Goal: Task Accomplishment & Management: Complete application form

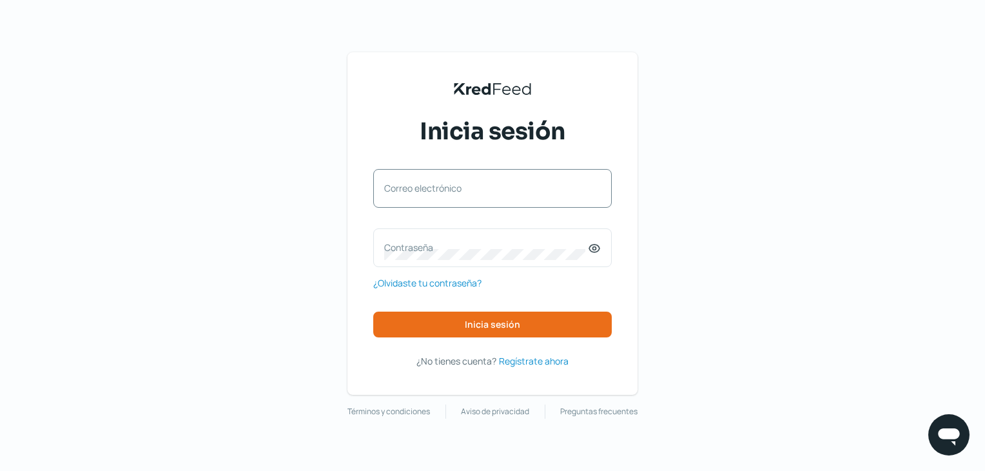
click at [447, 189] on label "Correo electrónico" at bounding box center [486, 188] width 204 height 12
click at [447, 189] on input "Correo electrónico" at bounding box center [492, 195] width 217 height 12
paste input "[EMAIL_ADDRESS][PERSON_NAME][DOMAIN_NAME]"
type input "[EMAIL_ADDRESS][PERSON_NAME][DOMAIN_NAME]"
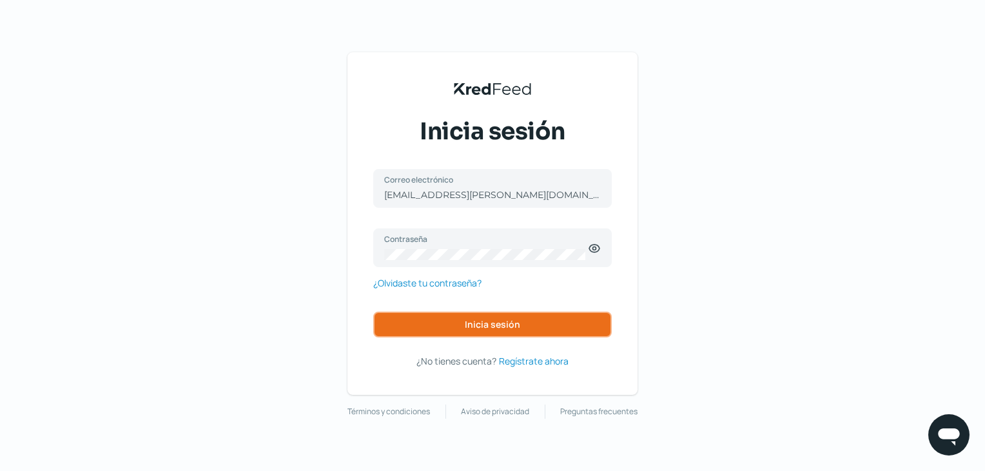
click at [554, 314] on button "Inicia sesión" at bounding box center [492, 324] width 238 height 26
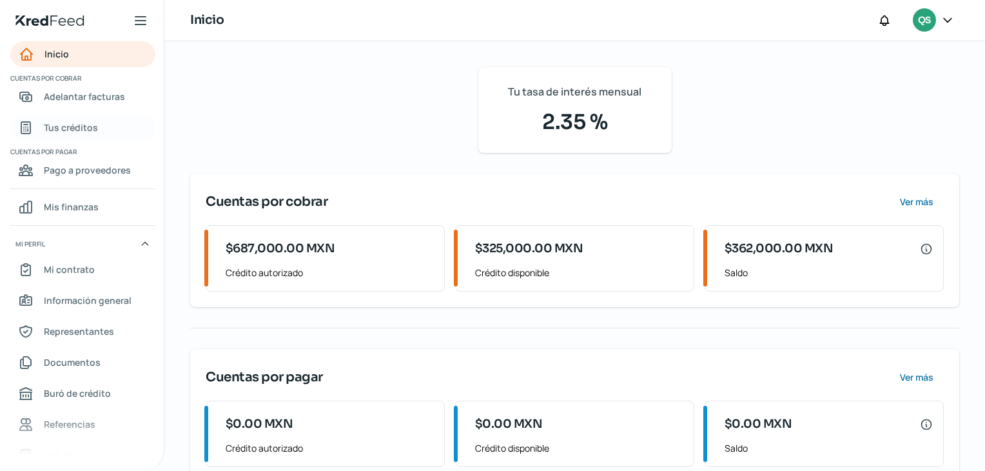
click at [97, 135] on link "Tus créditos" at bounding box center [82, 128] width 145 height 26
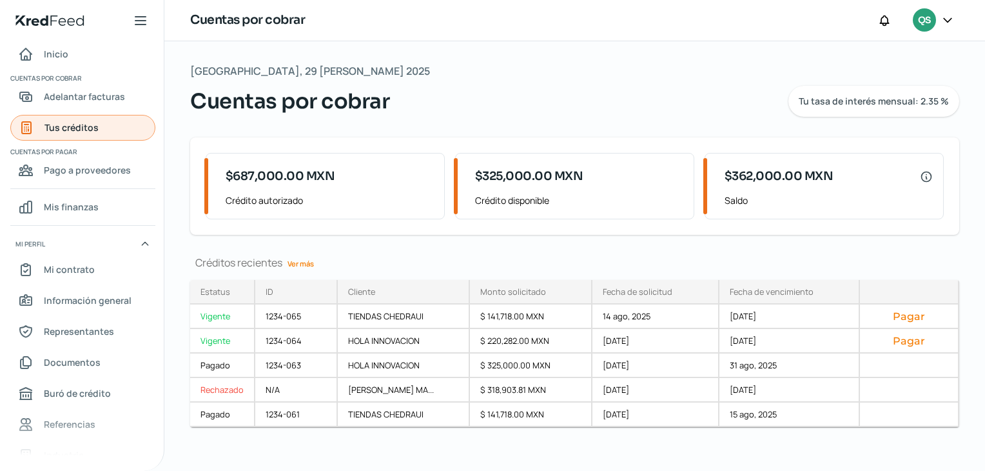
click at [121, 127] on link "Tus créditos" at bounding box center [82, 128] width 145 height 26
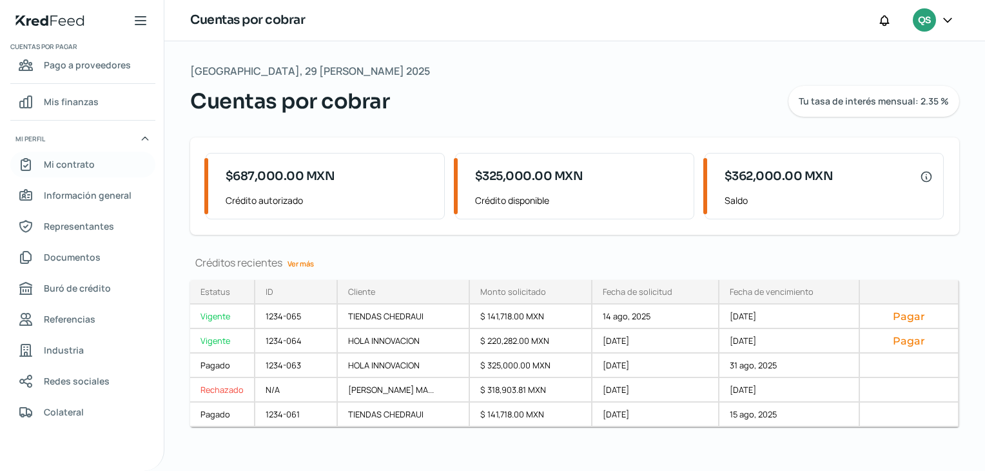
scroll to position [41, 0]
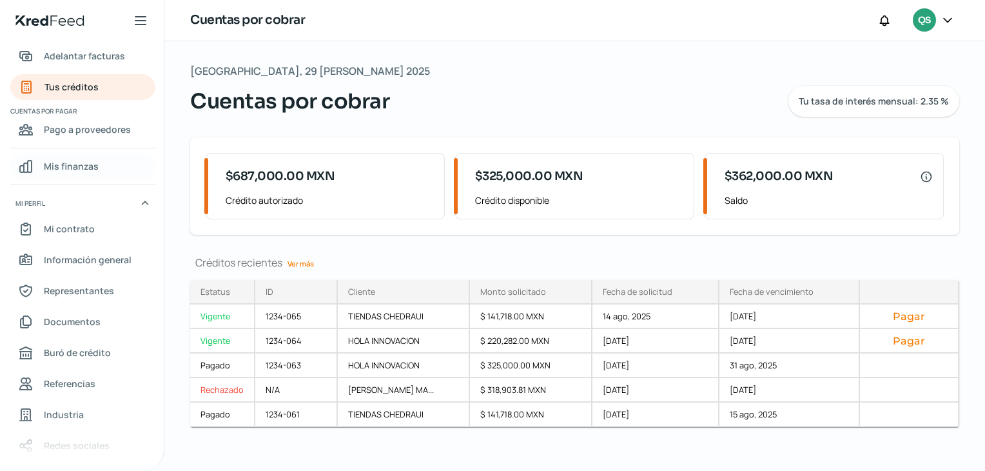
click at [103, 168] on link "Mis finanzas" at bounding box center [82, 166] width 145 height 26
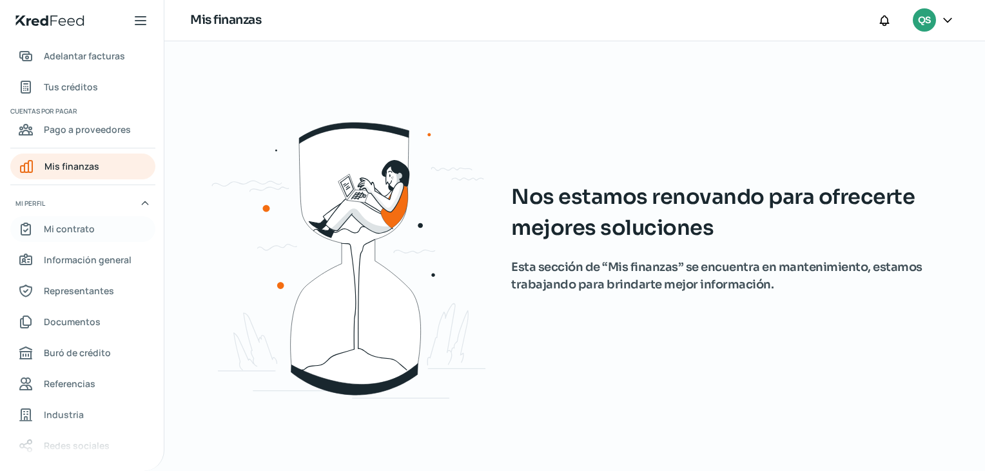
click at [101, 225] on link "Mi contrato" at bounding box center [82, 229] width 145 height 26
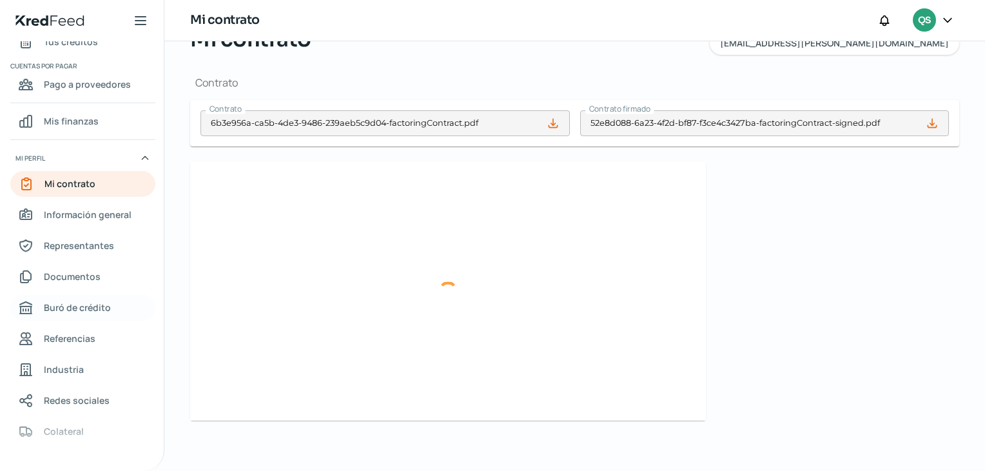
scroll to position [105, 0]
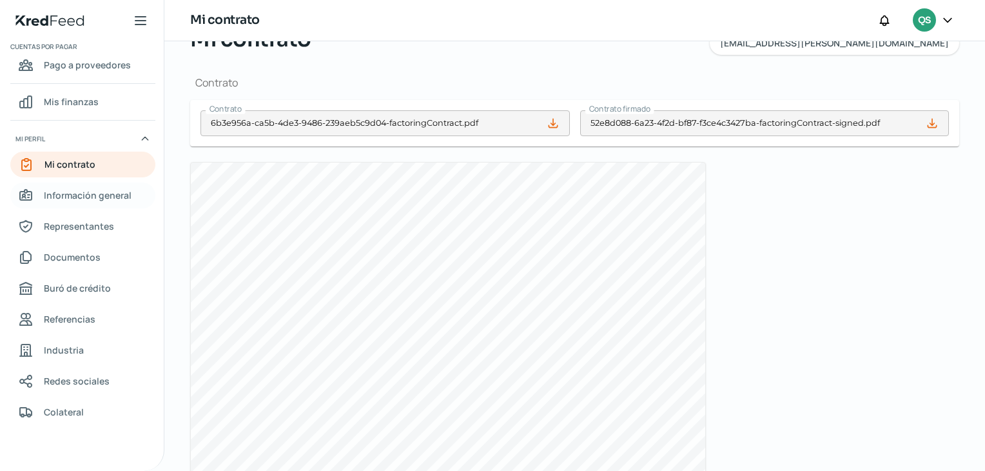
click at [130, 193] on link "Información general" at bounding box center [82, 195] width 145 height 26
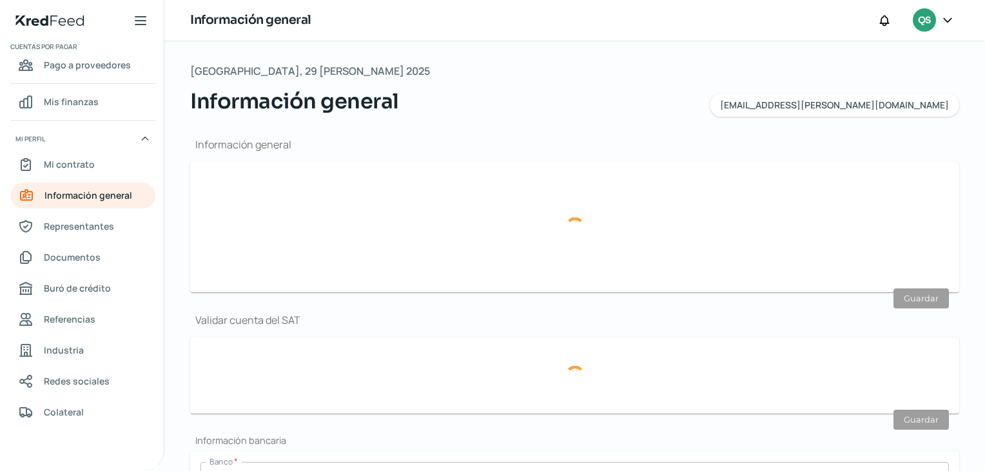
type input "[EMAIL_ADDRESS][PERSON_NAME][DOMAIN_NAME]"
type input "Personas [PERSON_NAME] del régimen general"
type input "QST QUALITY STANDARD TECHNOLOGY SA DE CV"
type input "55 - 4144 - 1595"
type input "55 - 5819 - 4236"
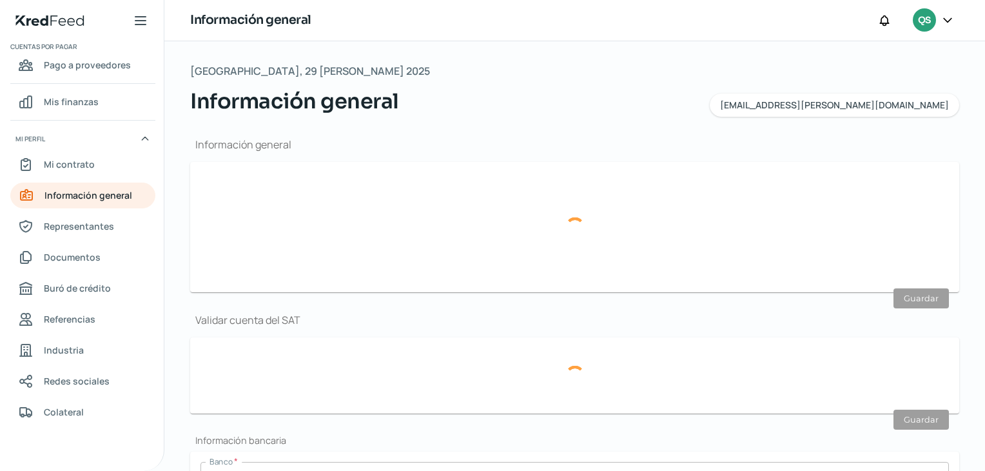
type input "QQS130207J66"
type input "NISPEROS"
type input "143"
type input "13"
type input "52928"
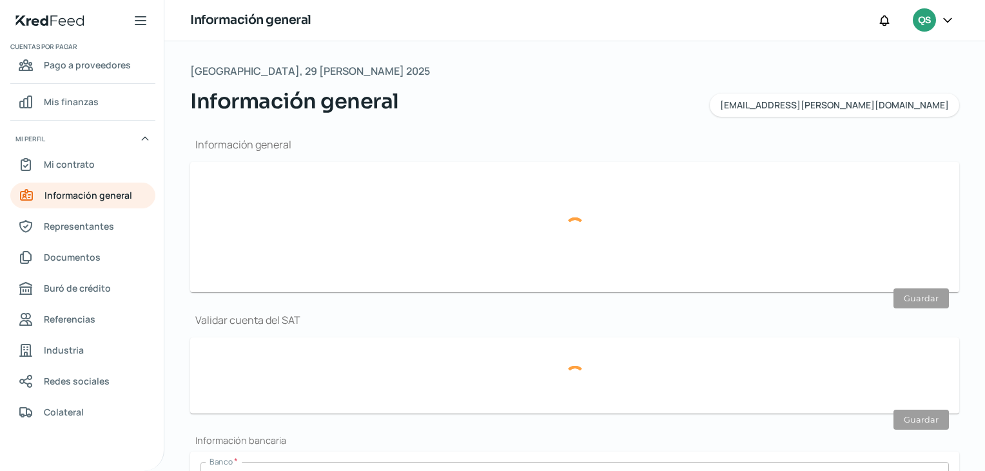
type input "[GEOGRAPHIC_DATA][DATE][PERSON_NAME]"
type input "ATIZAPAN [PERSON_NAME][GEOGRAPHIC_DATA]"
type input "[GEOGRAPHIC_DATA]"
type input "Recibo-Nov.pdf"
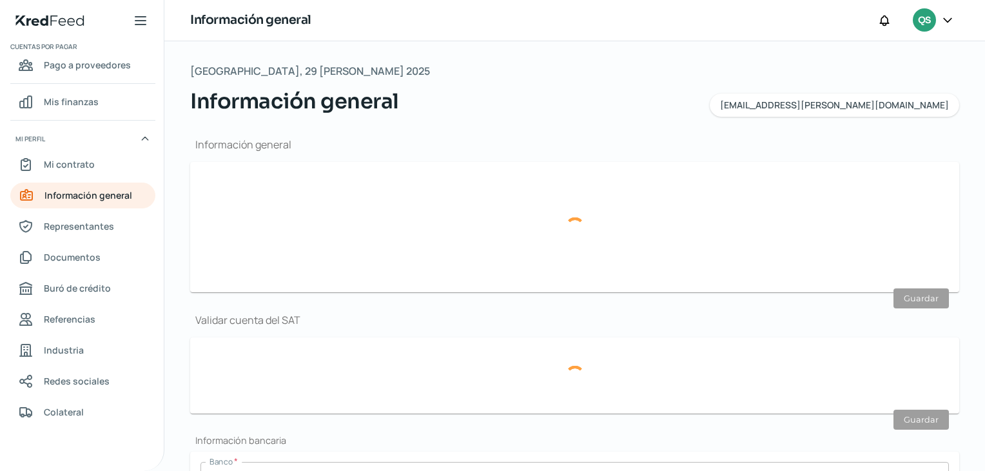
type input "0"
type input "Propia"
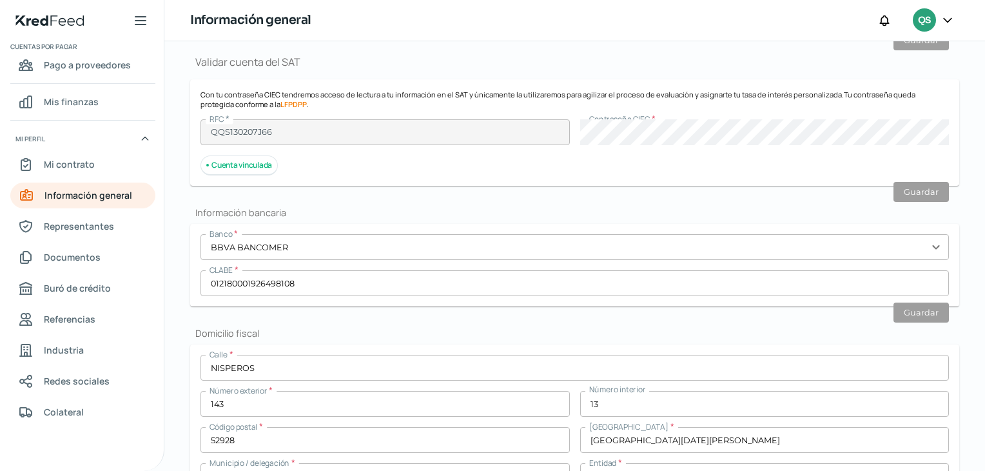
scroll to position [580, 0]
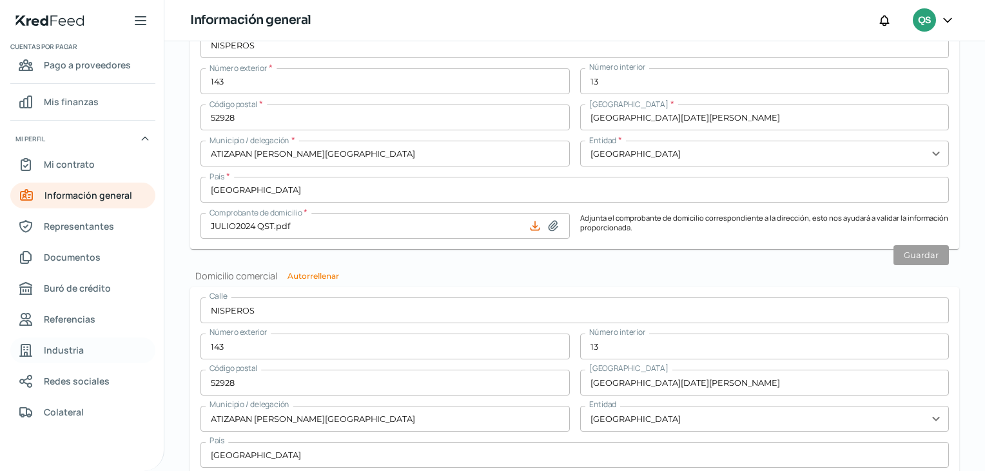
click at [82, 340] on link "Industria" at bounding box center [82, 350] width 145 height 26
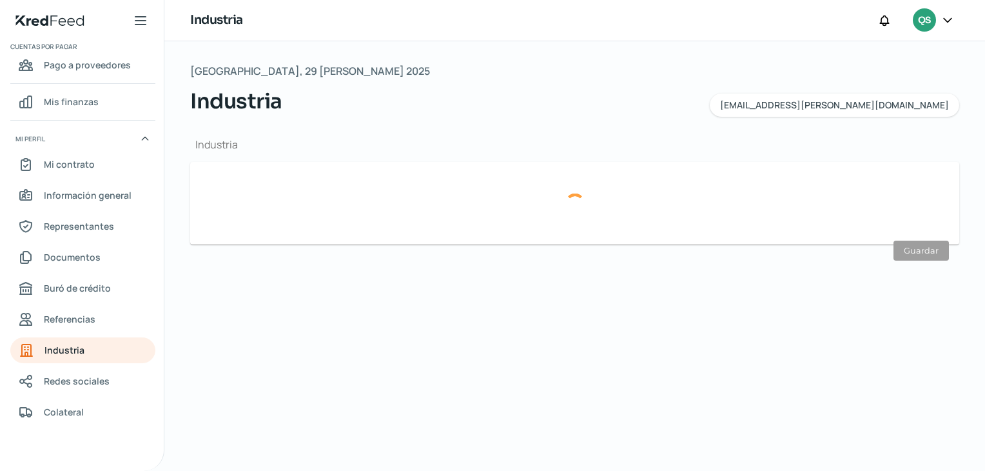
type input "Servicios científicos y técnicos"
type input "[DATE]"
type input "0"
